Goal: Transaction & Acquisition: Register for event/course

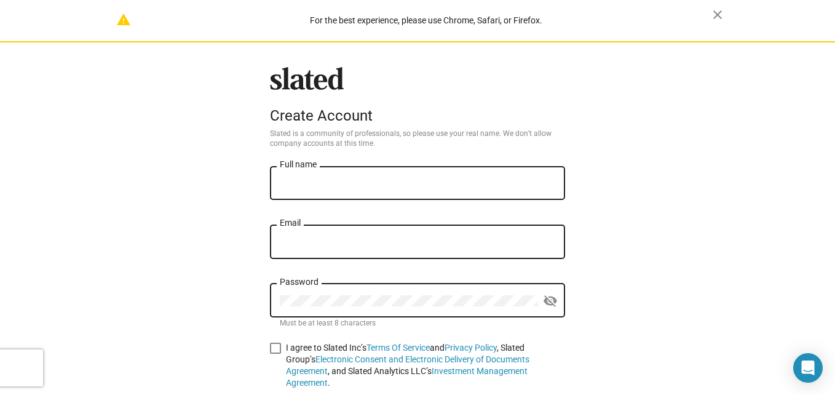
click at [399, 183] on input "Full name" at bounding box center [417, 183] width 275 height 11
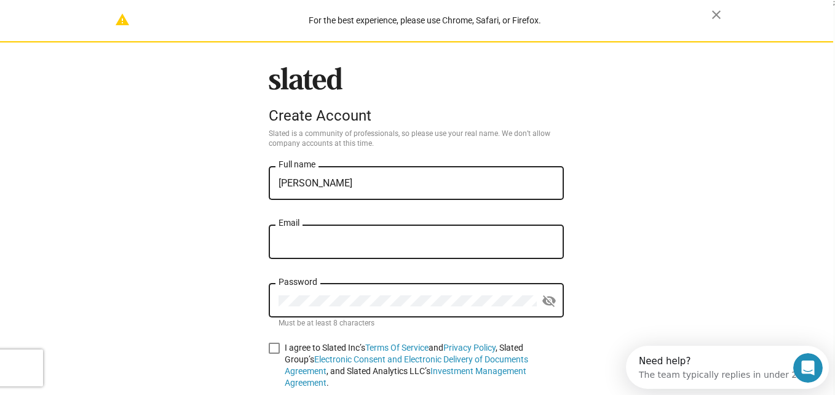
type input "[PERSON_NAME]"
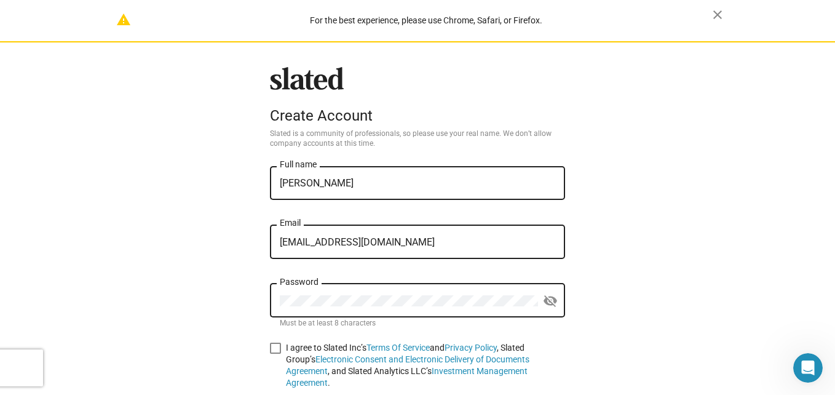
type input "Marilofi2021@gmail.com"
click at [272, 348] on span at bounding box center [275, 347] width 11 height 11
click at [275, 353] on input "I agree to Slated Inc’s Terms Of Service and Privacy Policy , Slated Group’s El…" at bounding box center [275, 353] width 1 height 1
checkbox input "true"
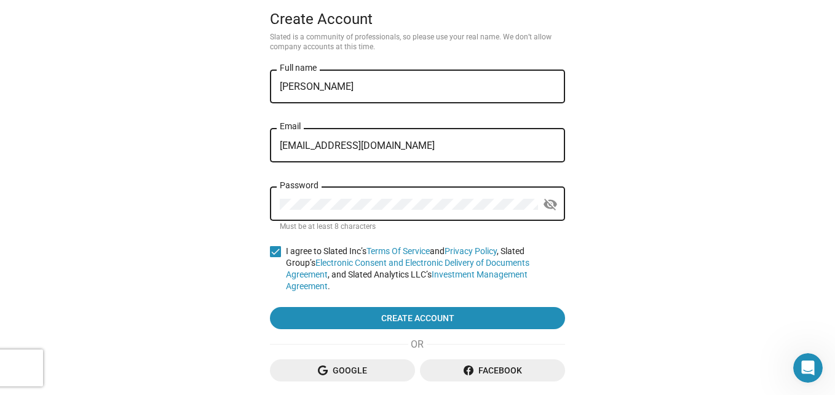
scroll to position [104, 0]
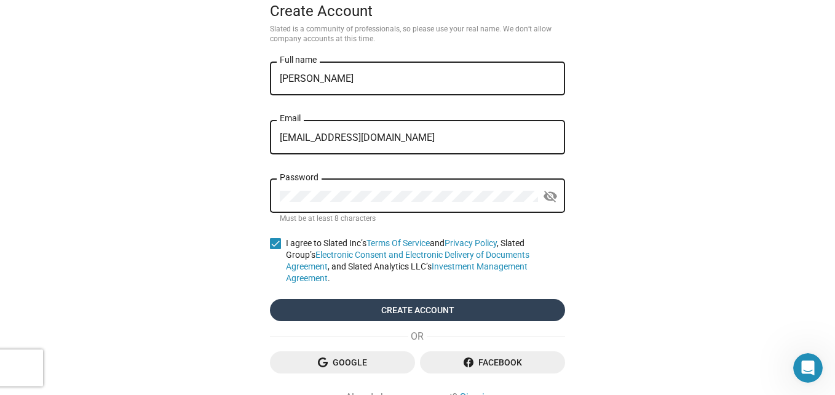
click at [541, 299] on span "Create account" at bounding box center [417, 310] width 275 height 22
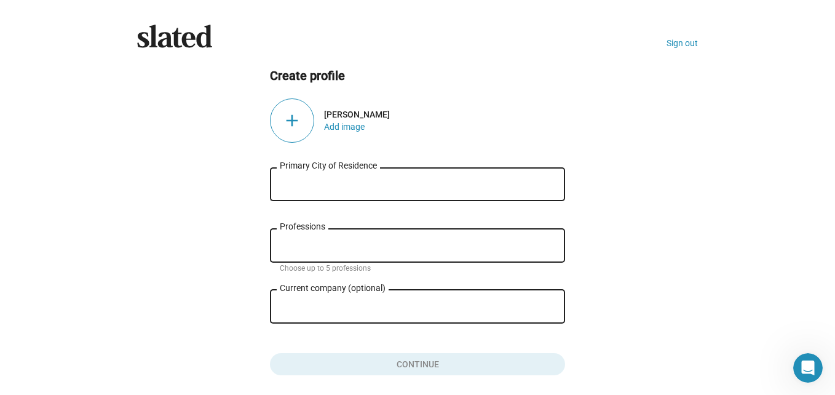
click at [338, 185] on input "Primary City of Residence" at bounding box center [417, 184] width 275 height 11
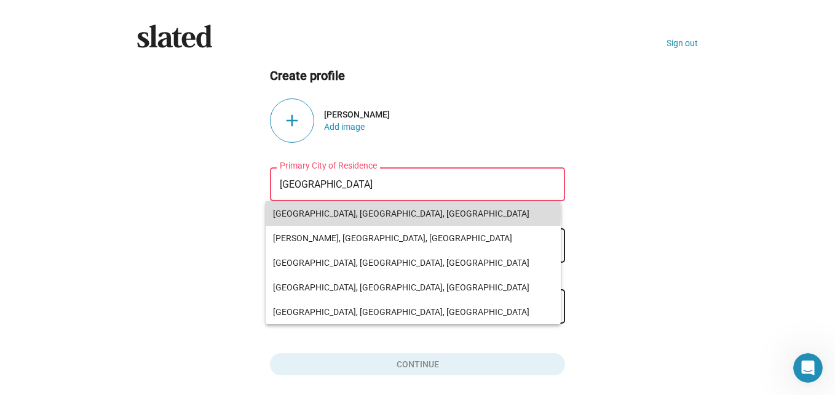
click at [328, 212] on span "Houston, TX, USA" at bounding box center [413, 213] width 280 height 25
type input "Houston, TX, USA"
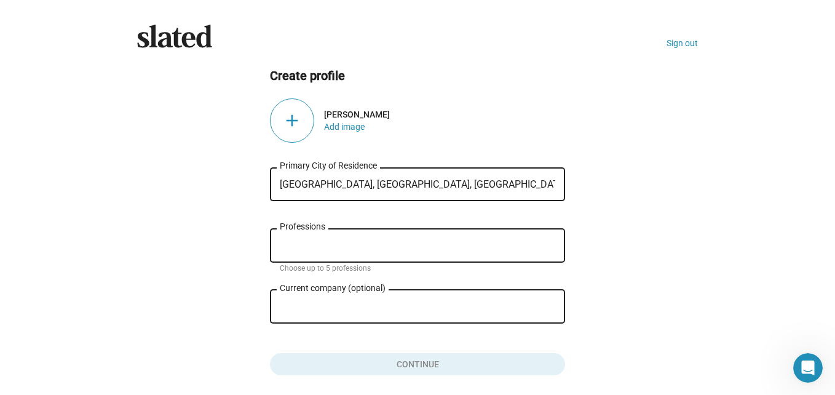
click at [313, 248] on input "Professions" at bounding box center [419, 245] width 275 height 11
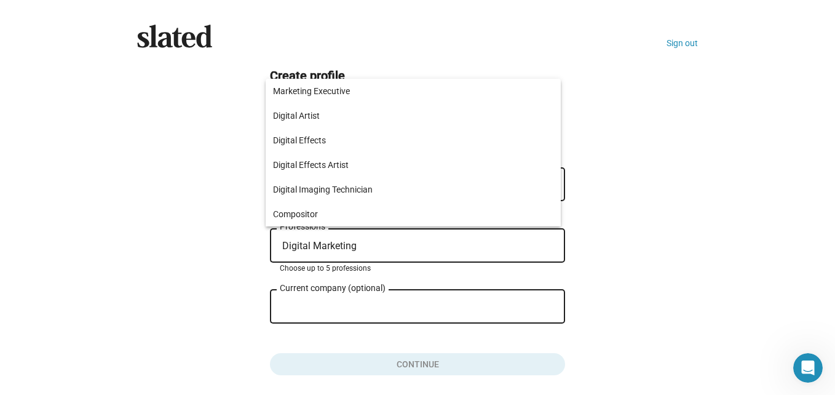
type input "Digital Marketing"
click at [725, 245] on div "Slated Sign out Create profile add Mary Lofinmakin Add image Houston, TX, USA P…" at bounding box center [417, 220] width 835 height 441
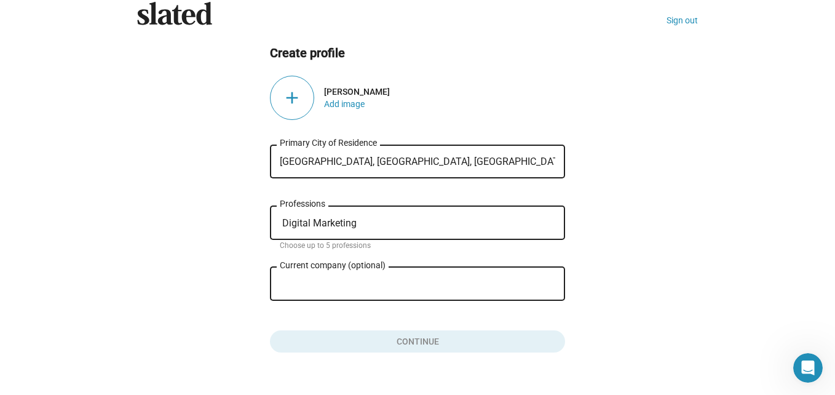
scroll to position [47, 0]
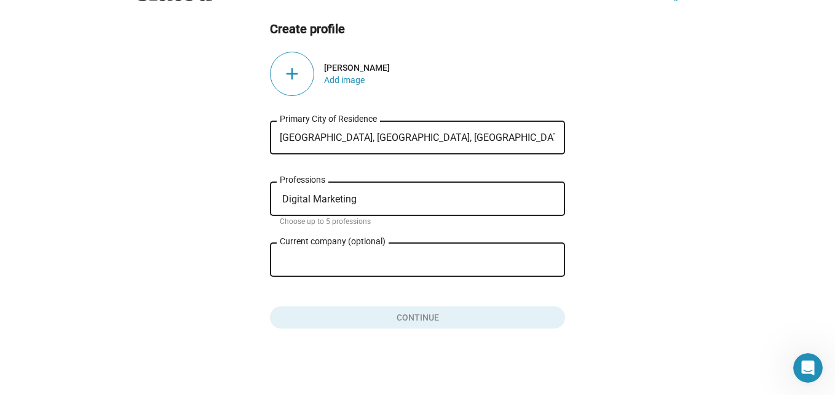
click at [455, 258] on input "Current company (optional)" at bounding box center [409, 259] width 258 height 11
click at [413, 132] on input "Houston, TX, USA" at bounding box center [417, 137] width 275 height 11
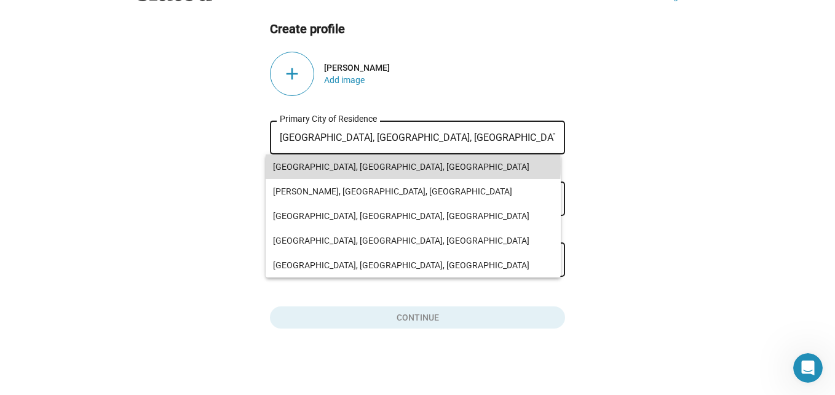
click at [394, 166] on span "Houston, TX, USA" at bounding box center [413, 166] width 280 height 25
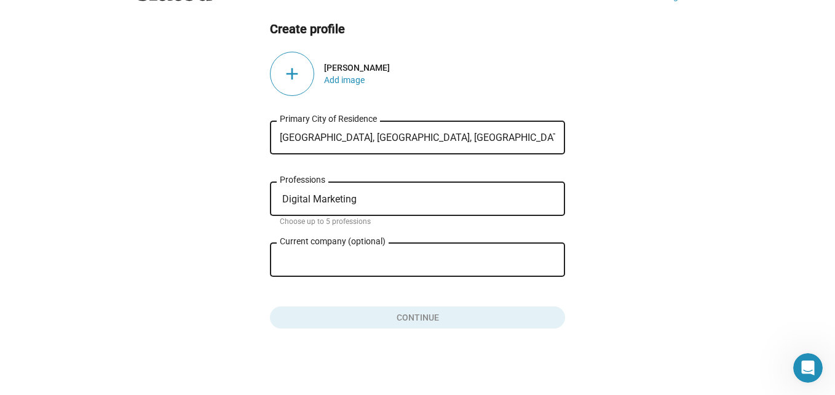
click at [294, 82] on div "add" at bounding box center [292, 74] width 44 height 44
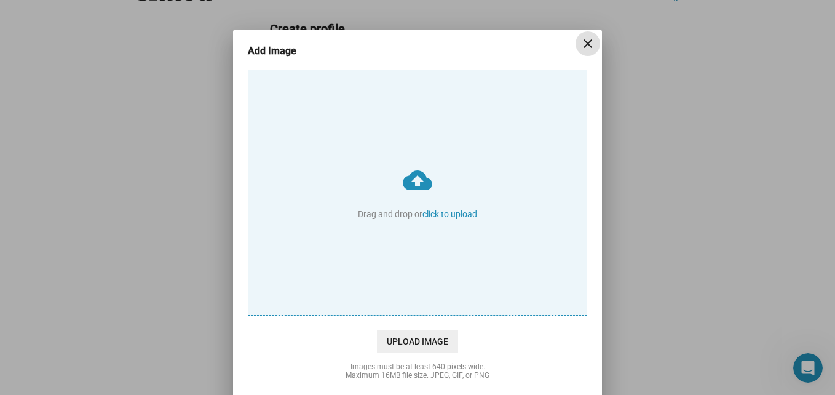
click at [427, 213] on input "cloud_upload Drag and drop or click to upload" at bounding box center [417, 192] width 338 height 245
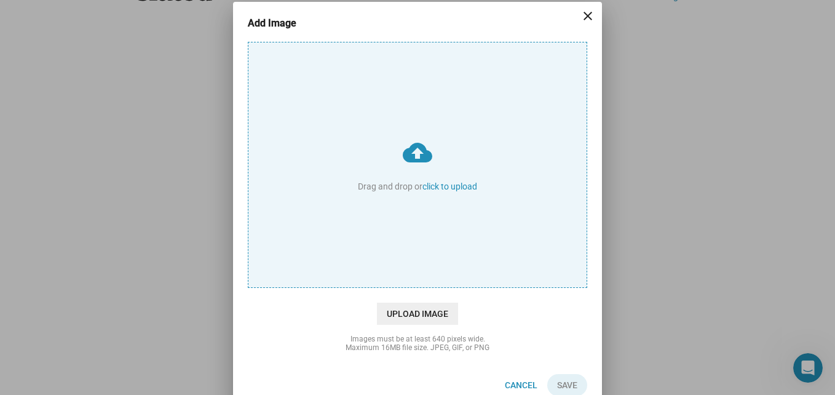
scroll to position [44, 0]
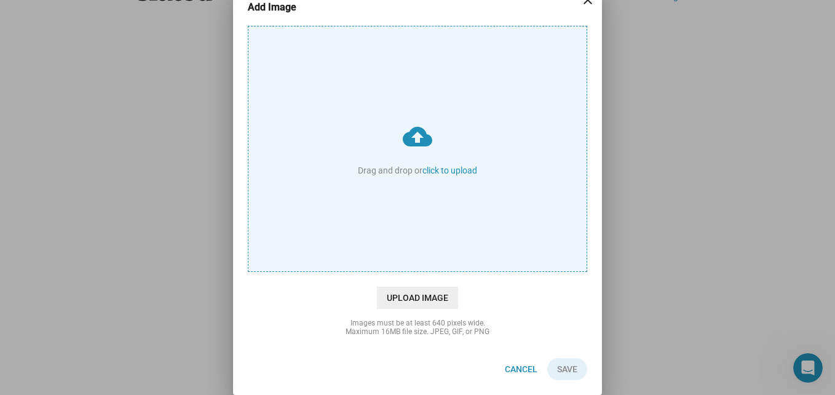
click at [440, 166] on input "cloud_upload Drag and drop or click to upload" at bounding box center [417, 148] width 338 height 245
click at [438, 296] on span "Upload Image" at bounding box center [417, 297] width 81 height 22
click at [438, 271] on input "cloud_upload Drag and drop or click to upload" at bounding box center [417, 148] width 338 height 245
type input "C:\fakepath\InShot_20240703_074229822.jpg"
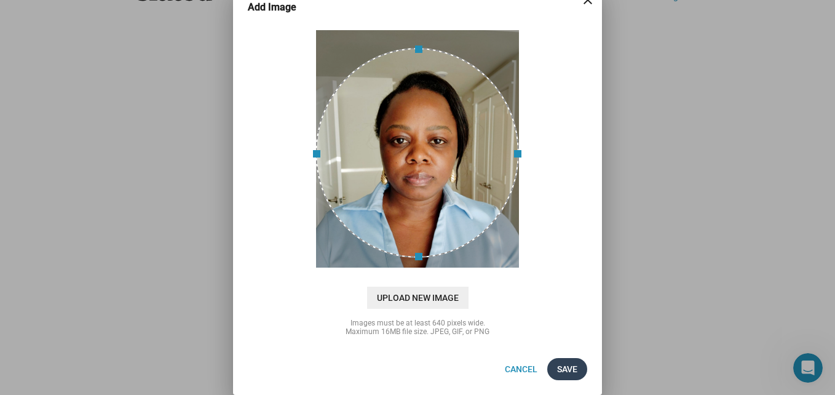
click at [573, 361] on button "Save" at bounding box center [567, 369] width 40 height 22
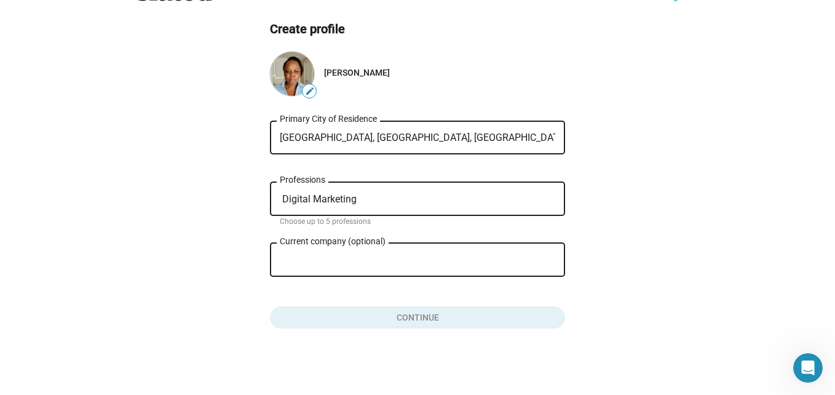
click at [439, 186] on div "Digital Marketing Professions" at bounding box center [417, 197] width 275 height 36
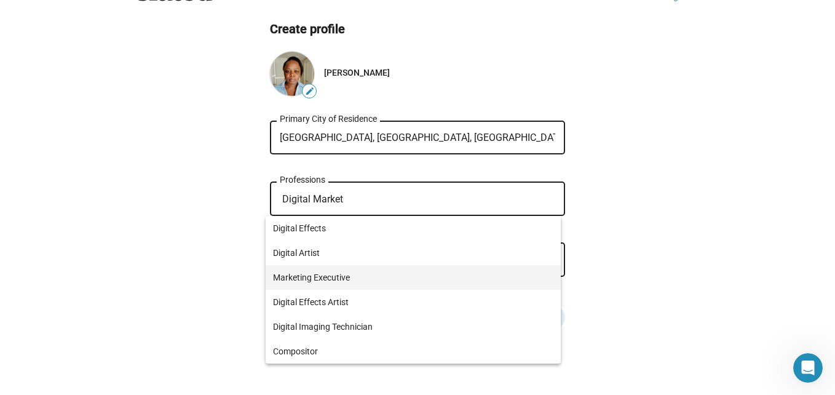
type input "Digital Market"
click at [364, 273] on span "Marketing Executive" at bounding box center [413, 277] width 280 height 25
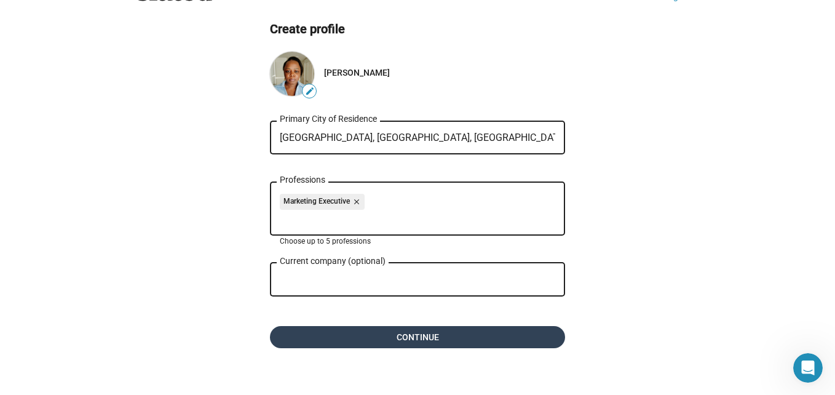
click at [364, 339] on span "Continue" at bounding box center [417, 337] width 275 height 22
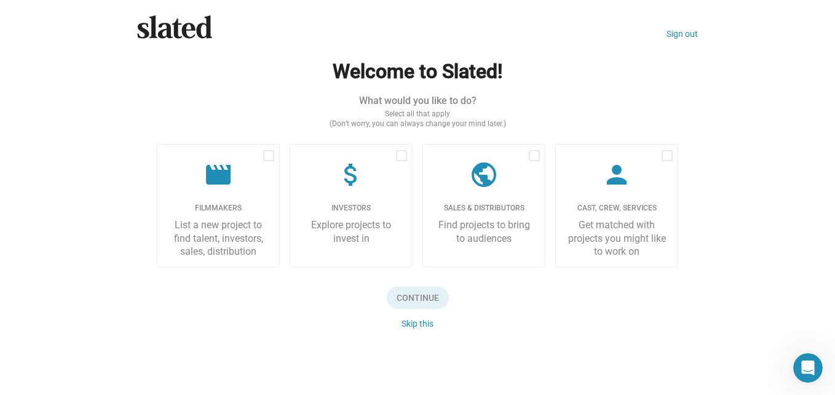
scroll to position [10, 0]
click at [364, 221] on div "Explore projects to invest in" at bounding box center [351, 231] width 102 height 26
click at [401, 162] on input "checkbox" at bounding box center [401, 161] width 1 height 1
checkbox input "true"
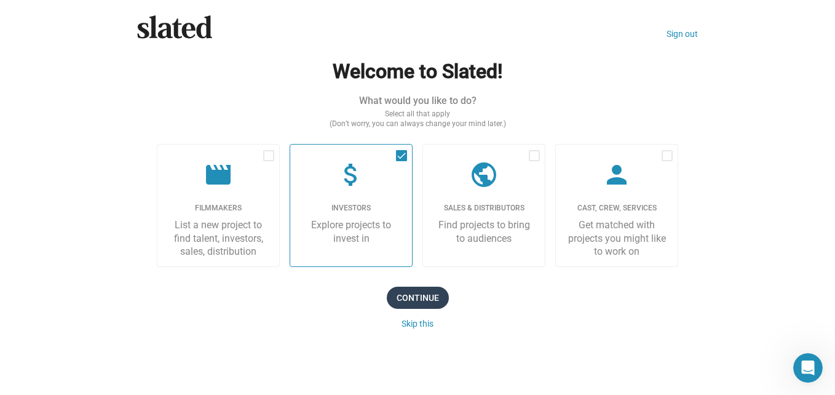
click at [413, 302] on span "Continue" at bounding box center [418, 297] width 62 height 22
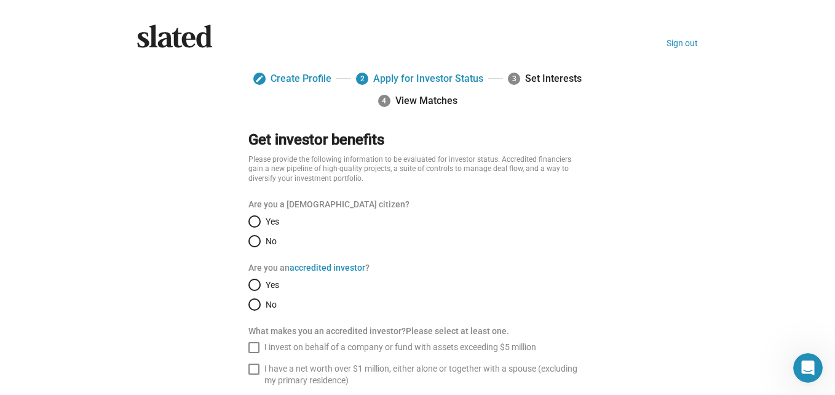
click at [251, 219] on span "Select an option" at bounding box center [254, 221] width 12 height 12
click at [251, 219] on input "Yes" at bounding box center [254, 221] width 12 height 12
radio input "true"
click at [253, 305] on span "Select an option" at bounding box center [254, 304] width 12 height 12
click at [253, 305] on input "No" at bounding box center [254, 304] width 12 height 12
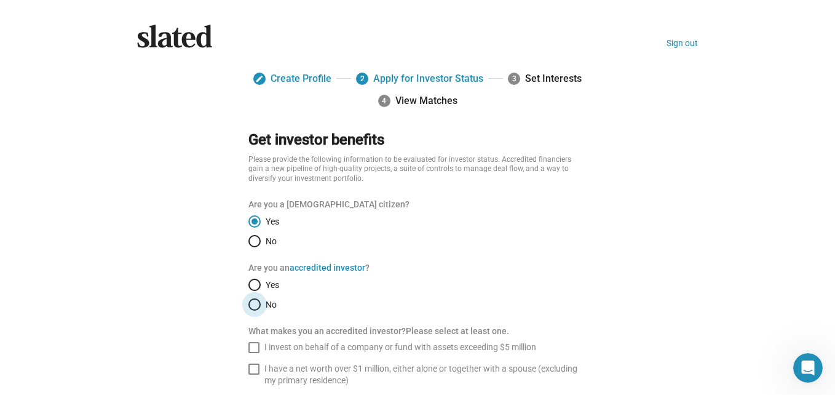
radio input "true"
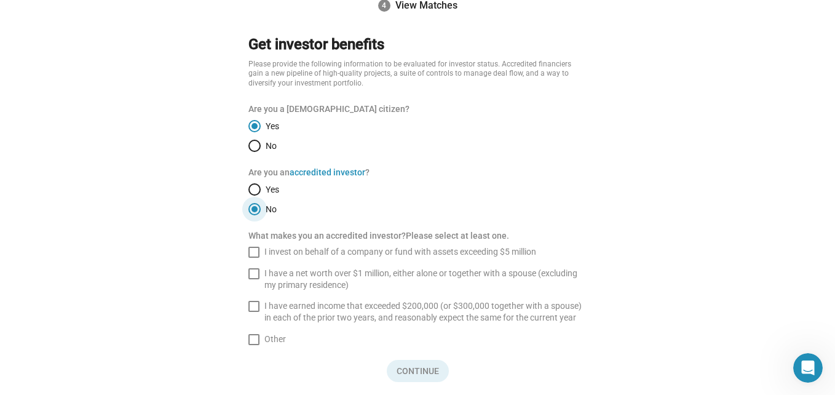
scroll to position [96, 0]
click at [457, 320] on span "I have earned income that exceeded $200,000 (or $300,000 together with a spouse…" at bounding box center [425, 310] width 323 height 23
click at [254, 311] on input "I have earned income that exceeded $200,000 (or $300,000 together with a spouse…" at bounding box center [253, 310] width 1 height 1
checkbox input "true"
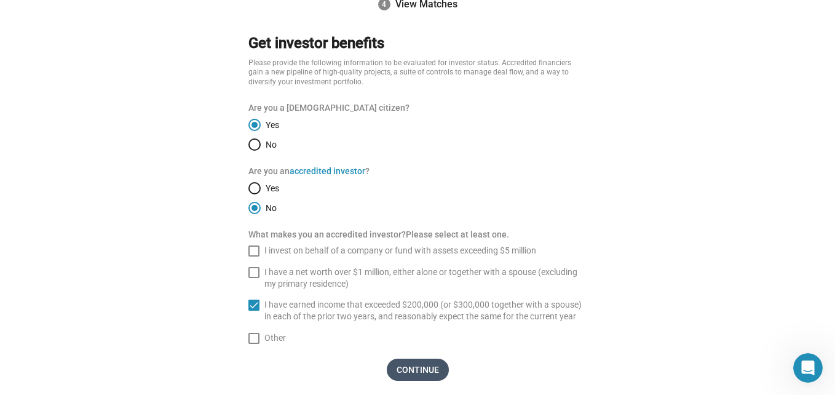
click at [428, 374] on span "Continue" at bounding box center [418, 369] width 62 height 22
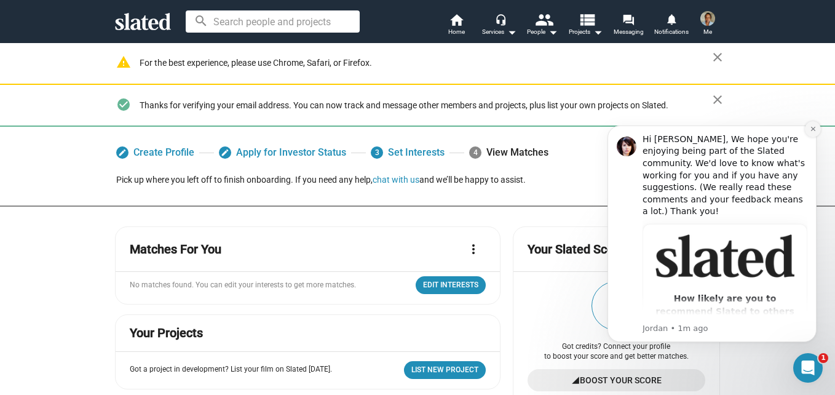
click at [809, 128] on icon "Dismiss notification" at bounding box center [812, 128] width 7 height 7
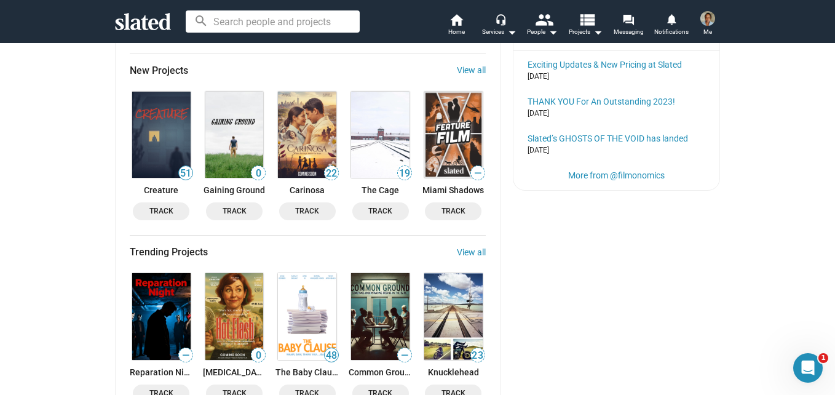
scroll to position [717, 0]
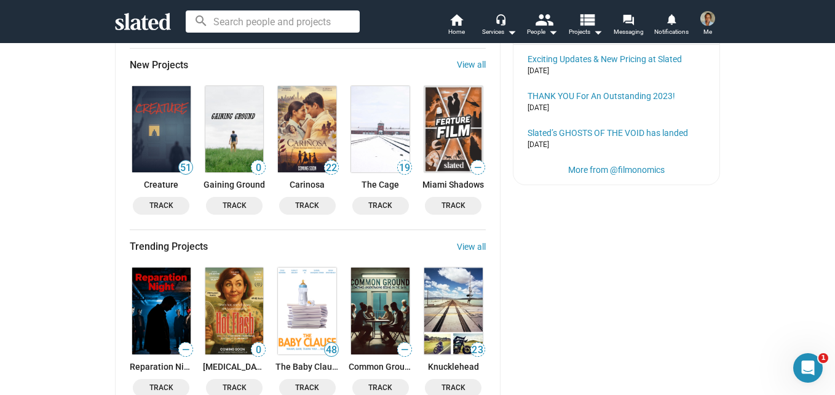
click at [166, 317] on img at bounding box center [161, 310] width 58 height 86
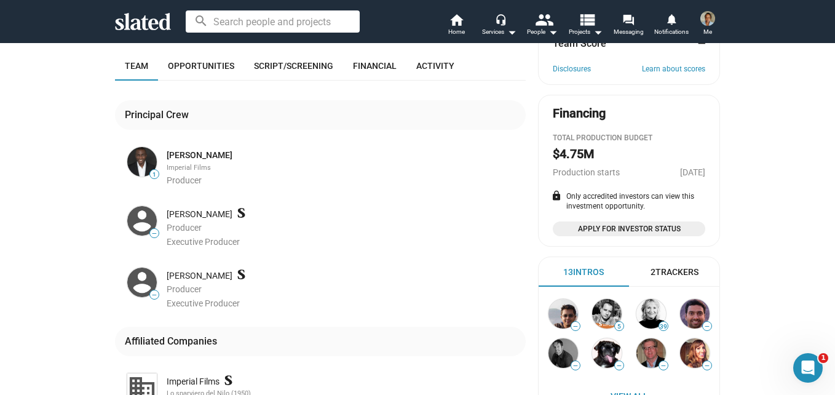
scroll to position [278, 0]
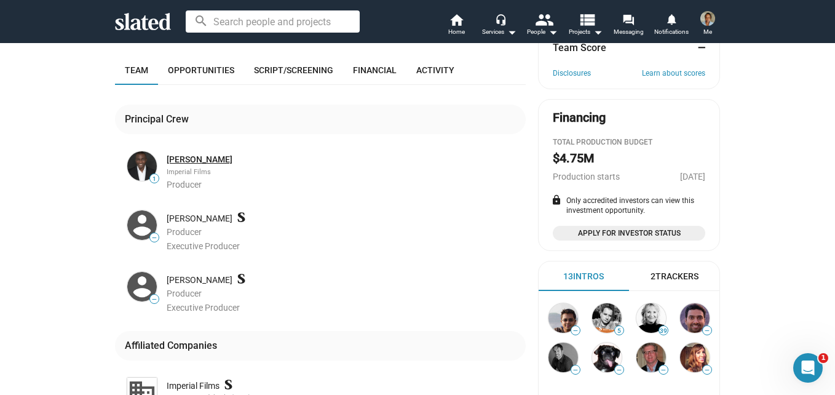
click at [178, 154] on link "Adekunle Sijuade" at bounding box center [200, 160] width 66 height 12
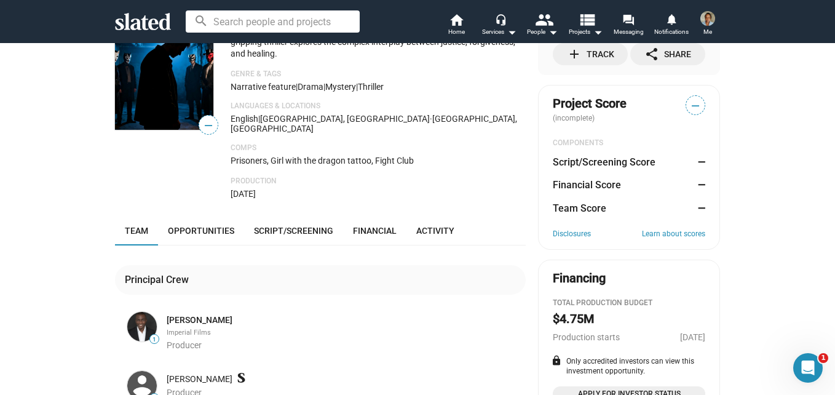
scroll to position [128, 0]
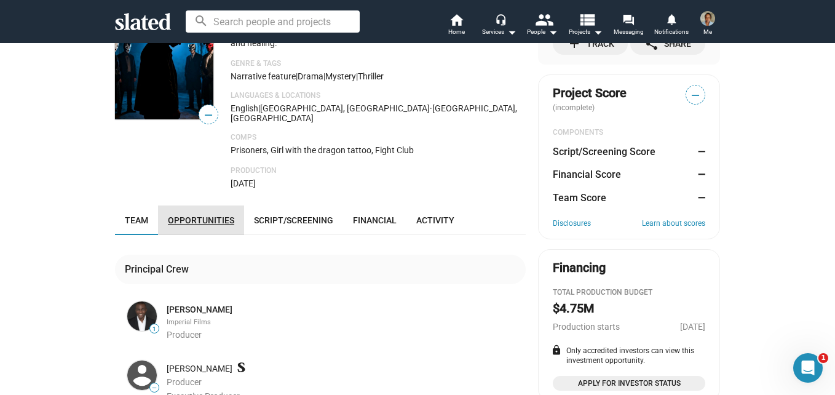
click at [203, 206] on link "Opportunities" at bounding box center [201, 219] width 86 height 29
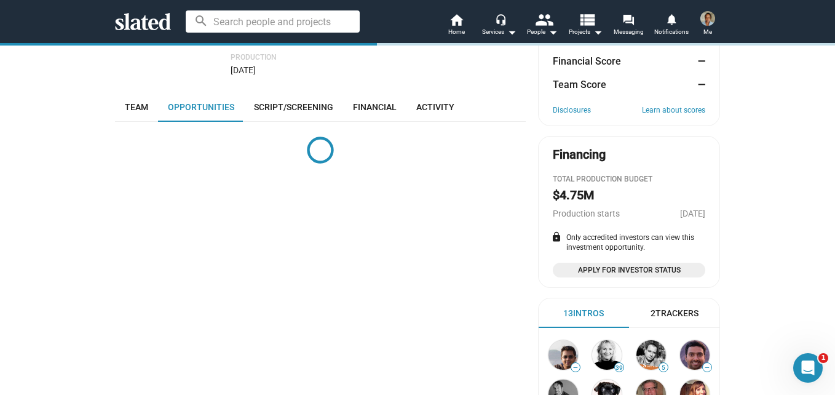
scroll to position [283, 0]
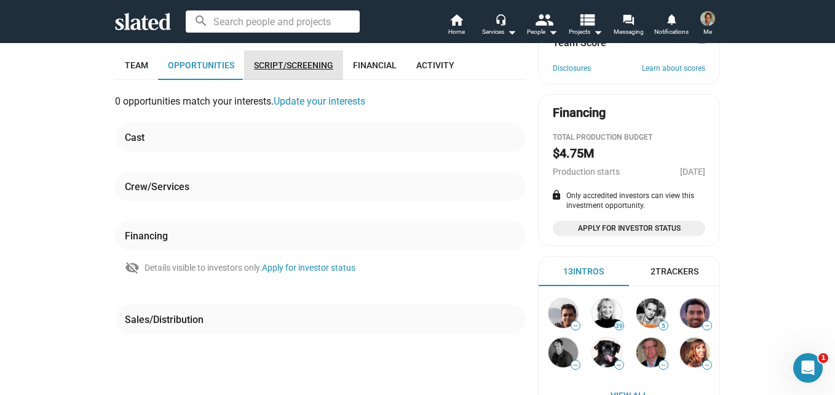
click at [280, 60] on span "Script/Screening" at bounding box center [293, 65] width 79 height 10
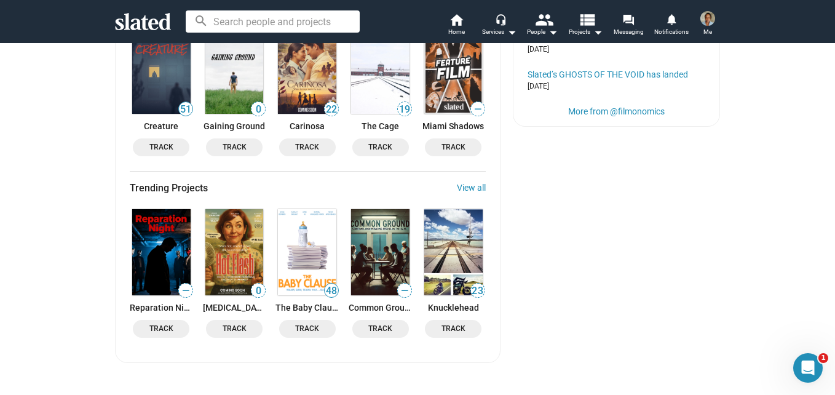
scroll to position [736, 0]
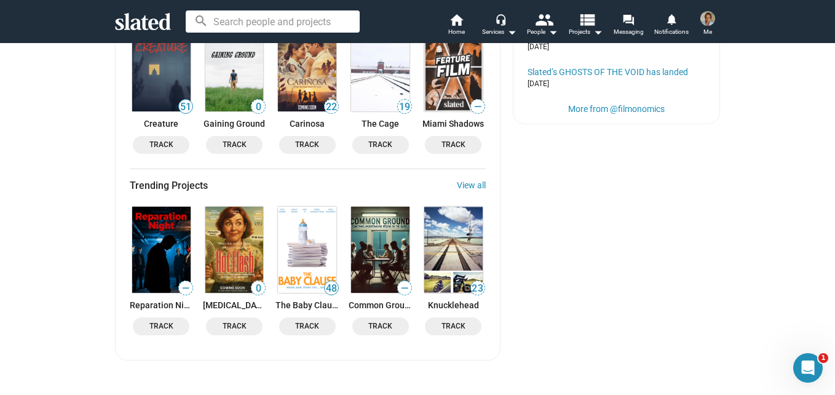
click at [240, 273] on img at bounding box center [234, 249] width 58 height 86
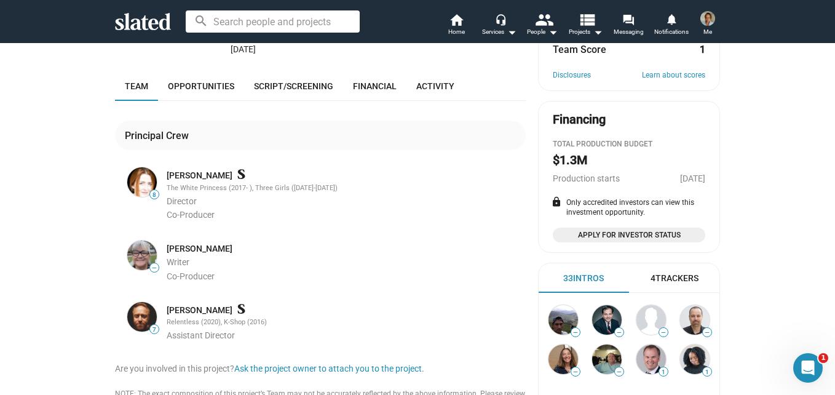
scroll to position [342, 0]
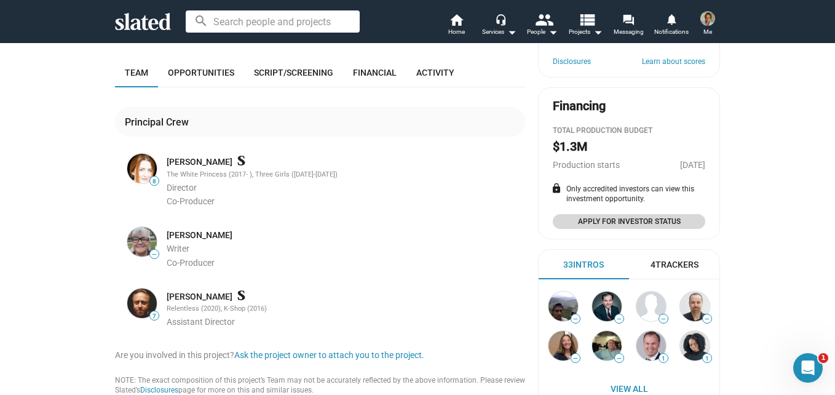
click at [666, 222] on span "Apply for Investor Status" at bounding box center [629, 221] width 138 height 12
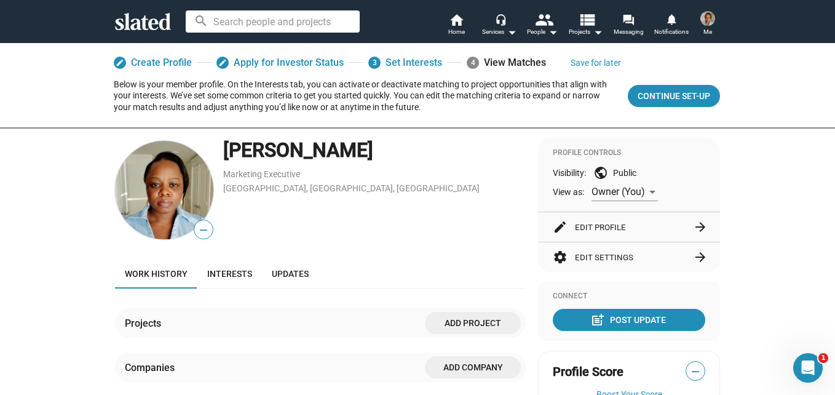
scroll to position [74, 0]
